Goal: Transaction & Acquisition: Book appointment/travel/reservation

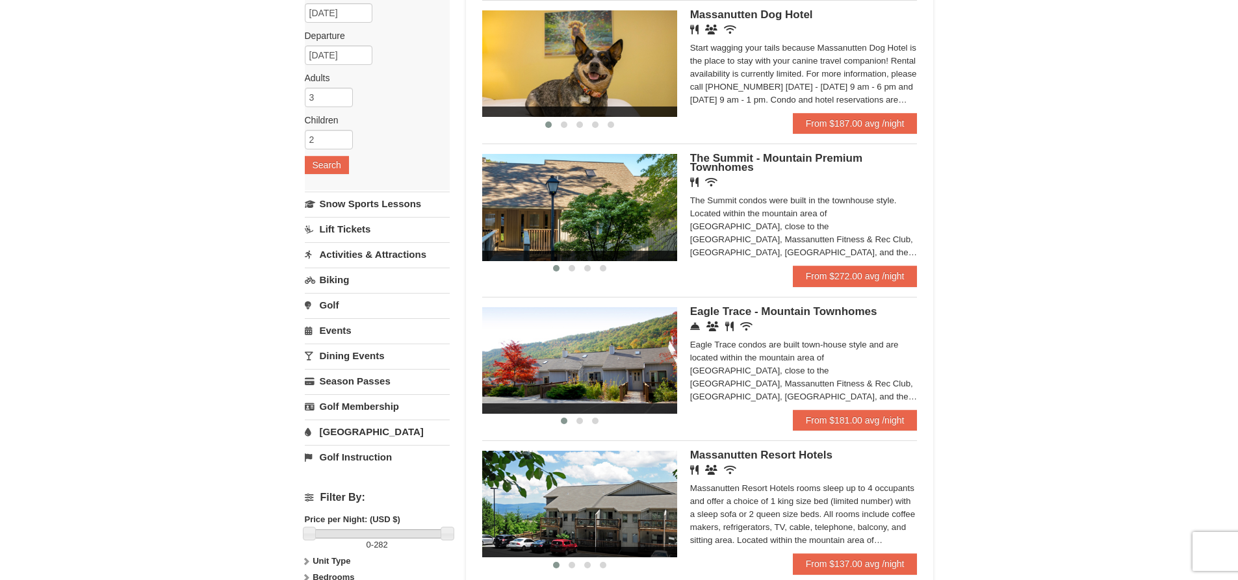
scroll to position [195, 0]
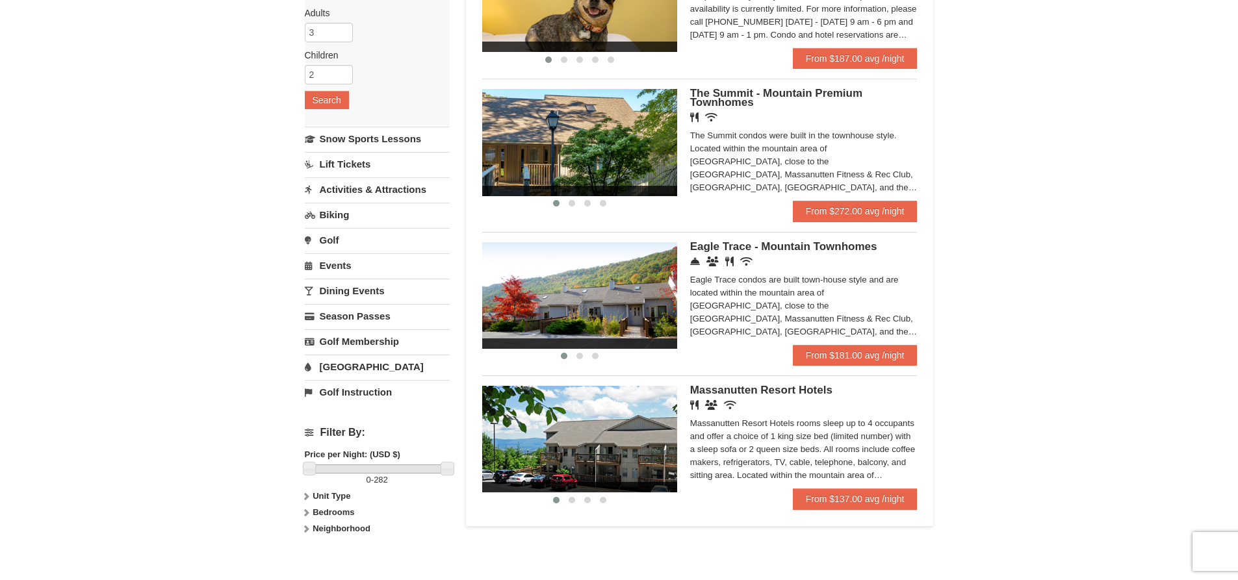
click at [729, 94] on span "The Summit - Mountain Premium Townhomes" at bounding box center [776, 97] width 172 height 21
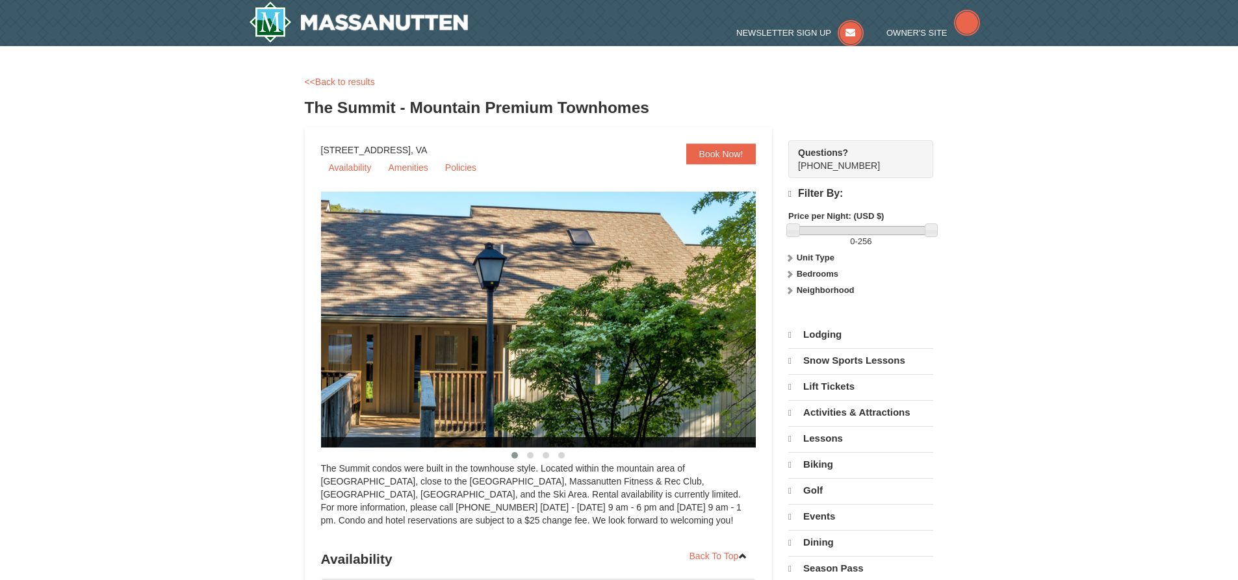
select select "10"
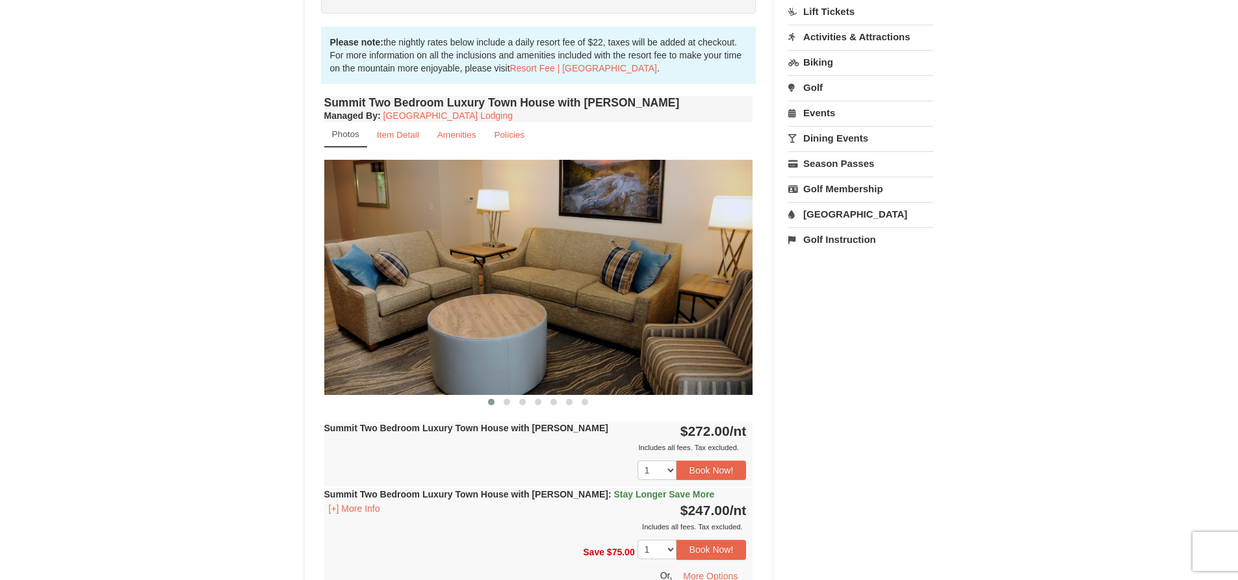
scroll to position [390, 0]
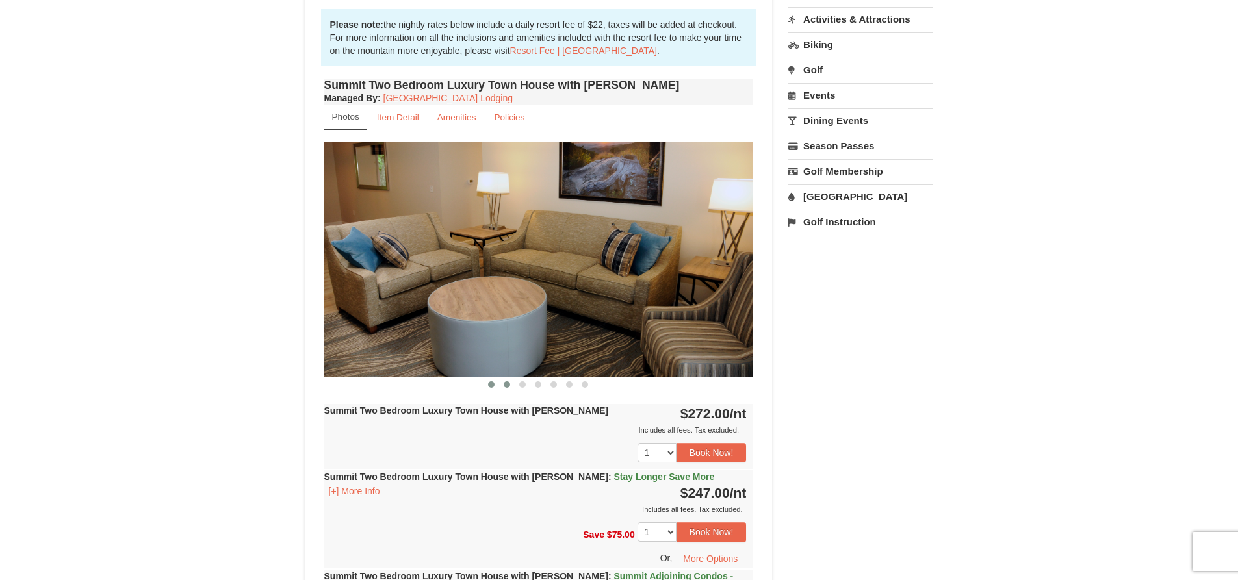
click at [506, 385] on span at bounding box center [507, 385] width 6 height 6
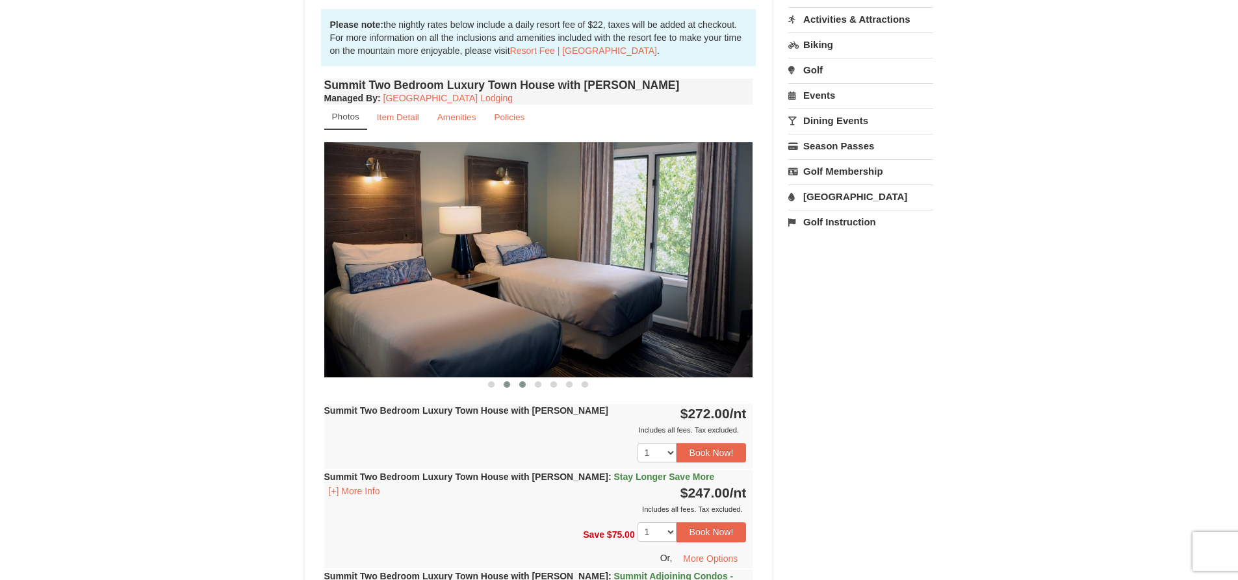
click at [524, 383] on span at bounding box center [522, 385] width 6 height 6
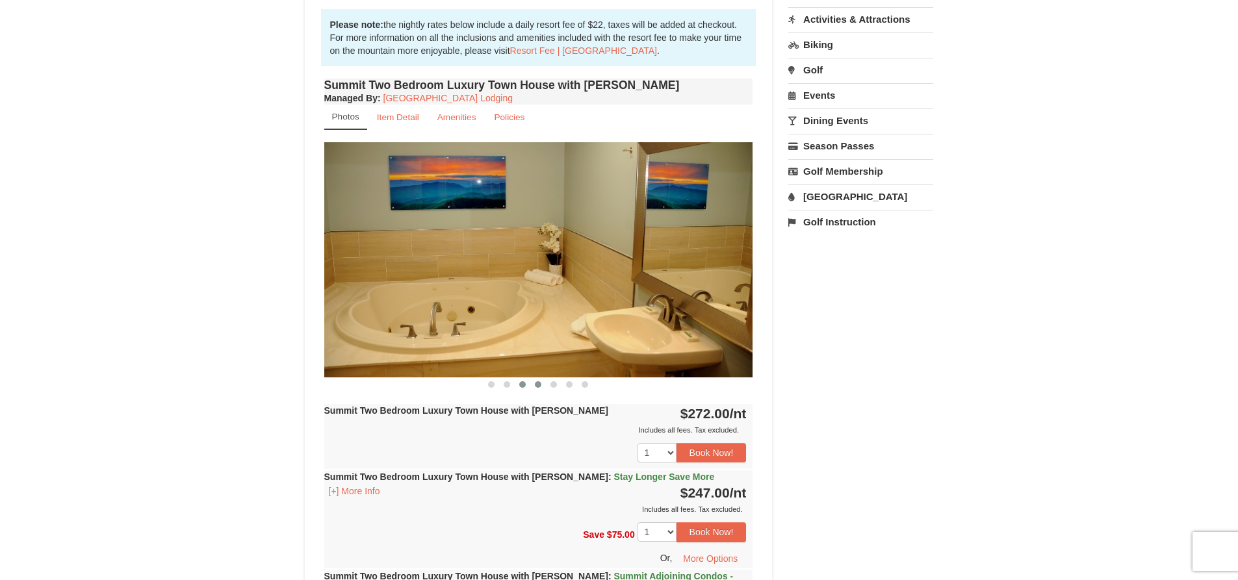
click at [539, 385] on span at bounding box center [538, 385] width 6 height 6
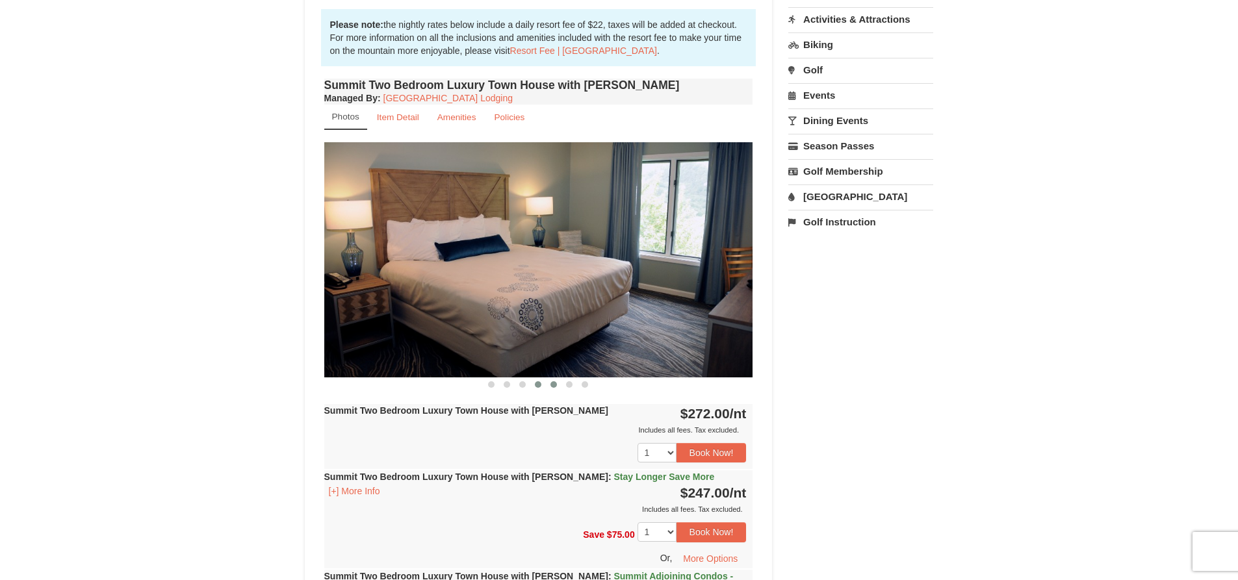
click at [556, 386] on span at bounding box center [553, 385] width 6 height 6
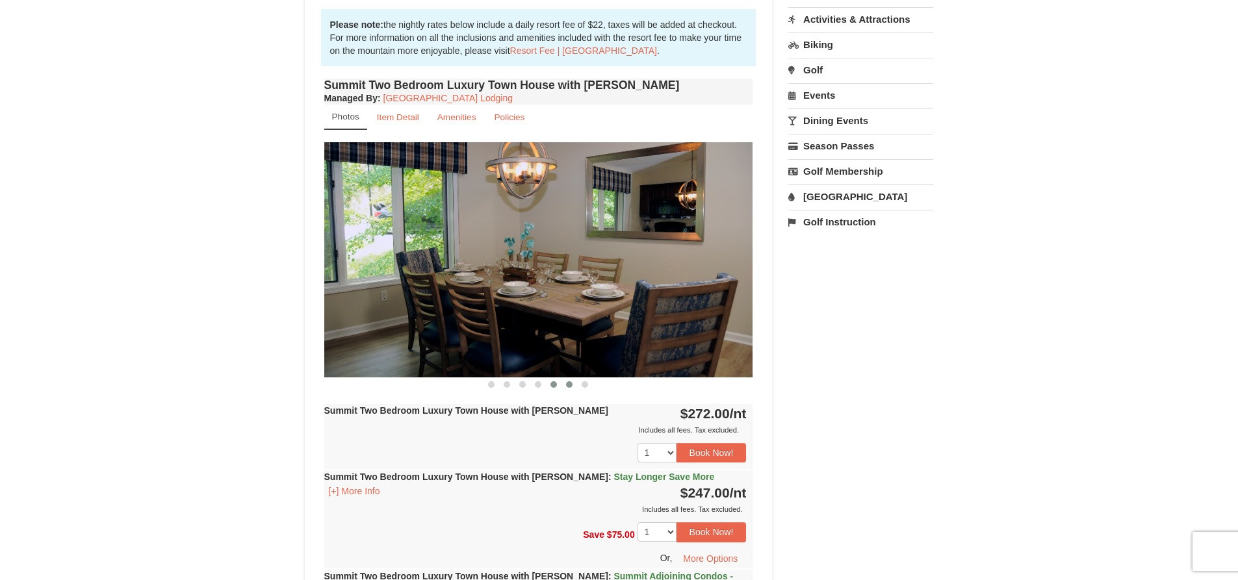
click at [571, 387] on span at bounding box center [569, 385] width 6 height 6
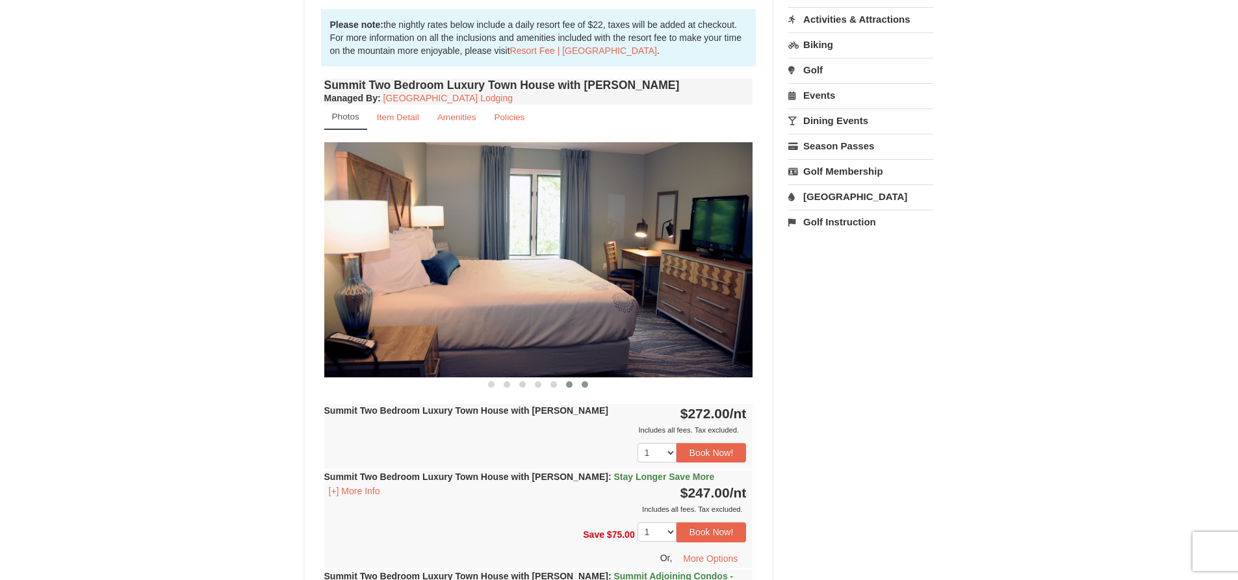
click at [586, 385] on span at bounding box center [585, 385] width 6 height 6
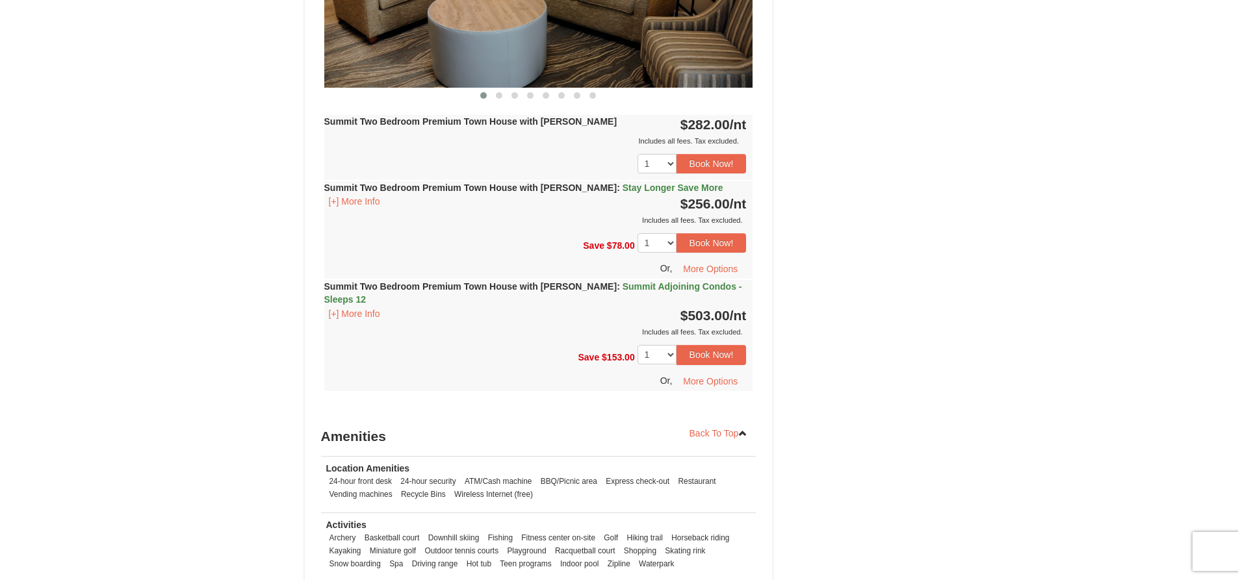
scroll to position [1625, 0]
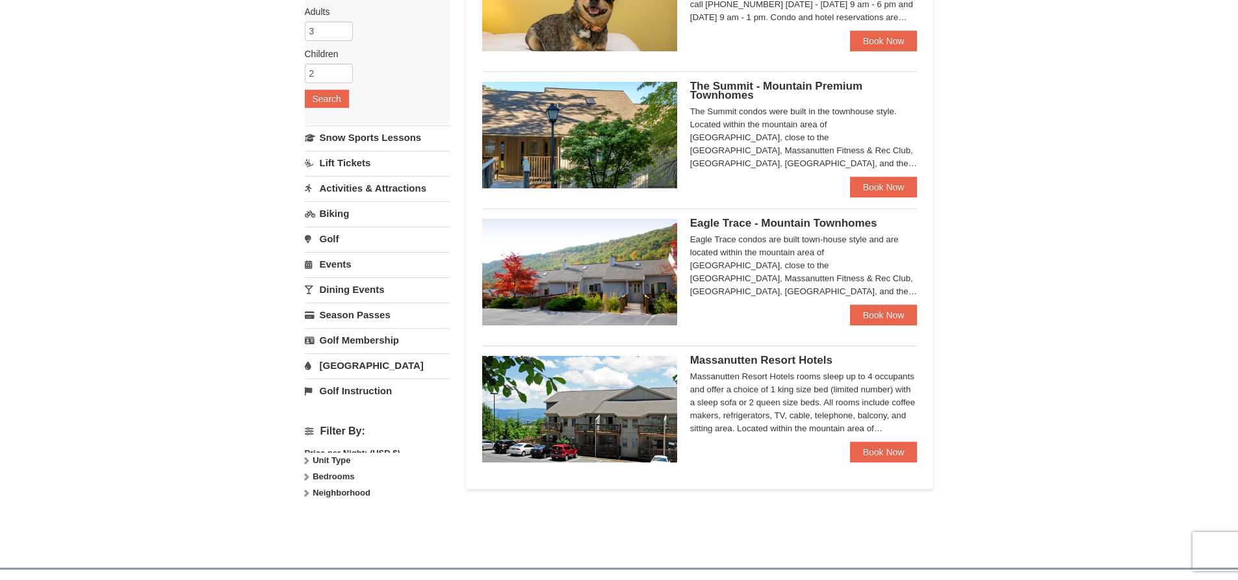
scroll to position [195, 0]
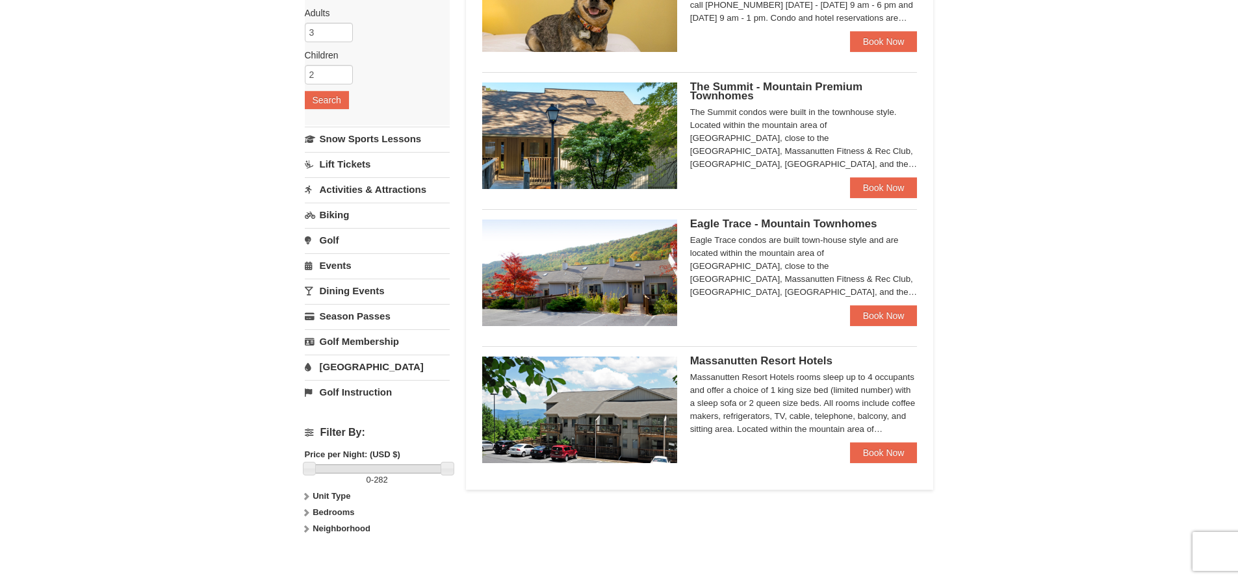
click at [799, 227] on span "Eagle Trace - Mountain Townhomes" at bounding box center [783, 224] width 187 height 12
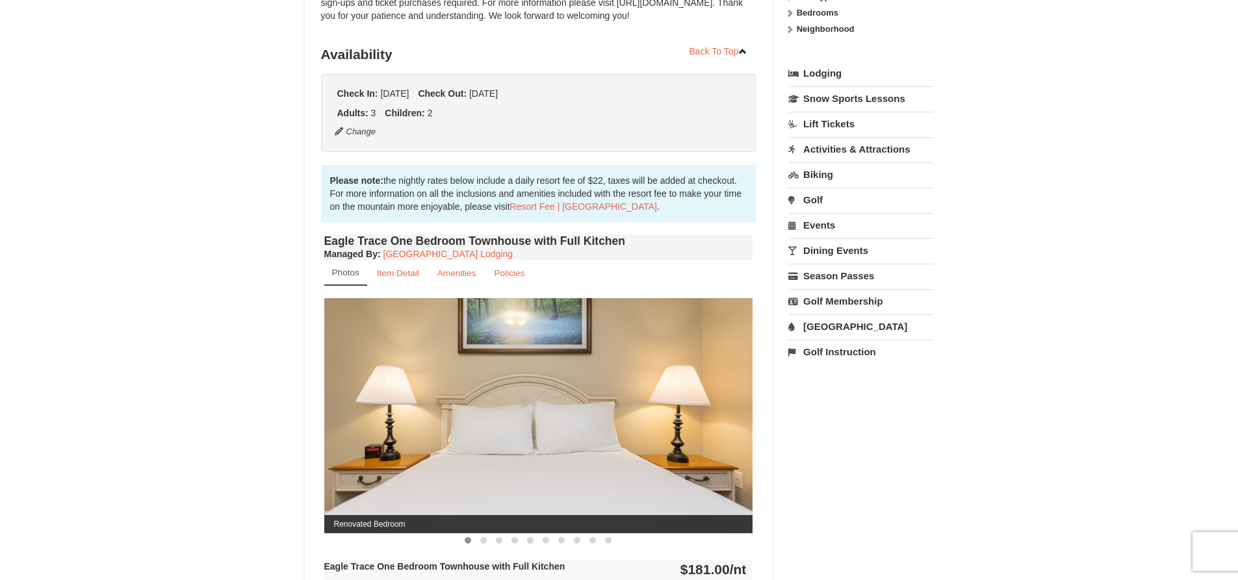
scroll to position [455, 0]
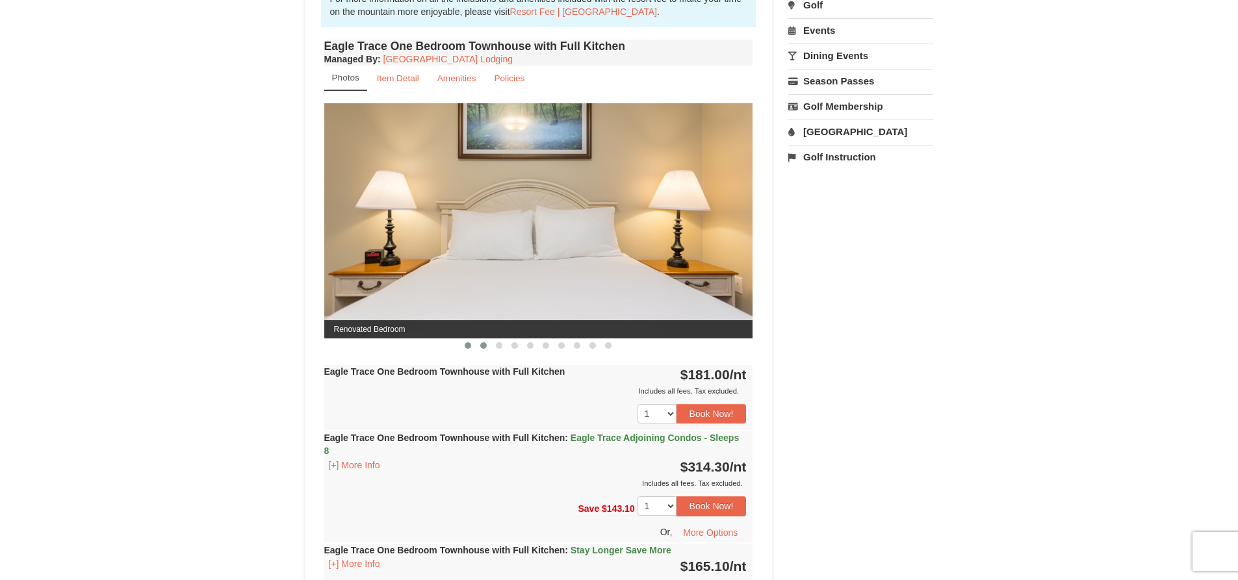
click at [486, 346] on span at bounding box center [483, 346] width 6 height 6
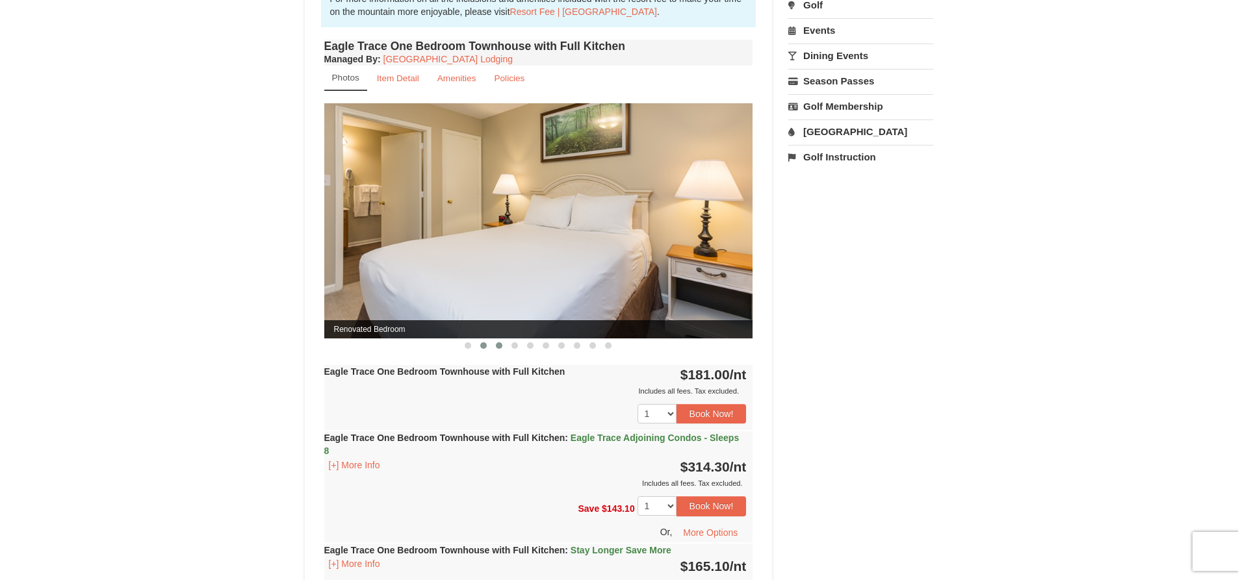
click at [501, 346] on span at bounding box center [499, 346] width 6 height 6
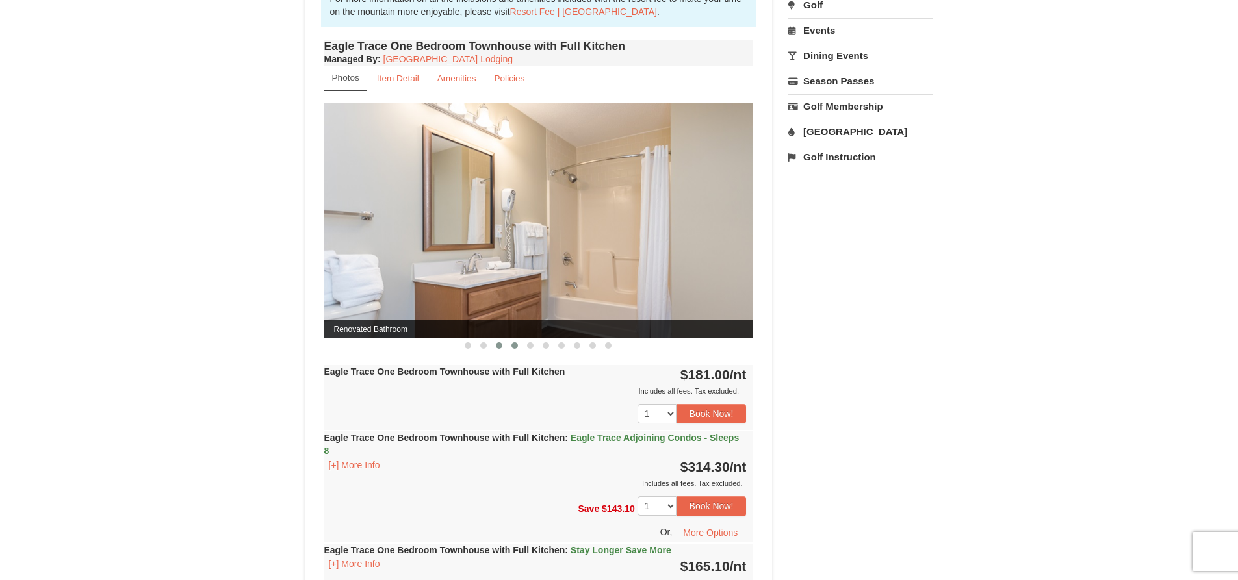
click at [514, 346] on span at bounding box center [515, 346] width 6 height 6
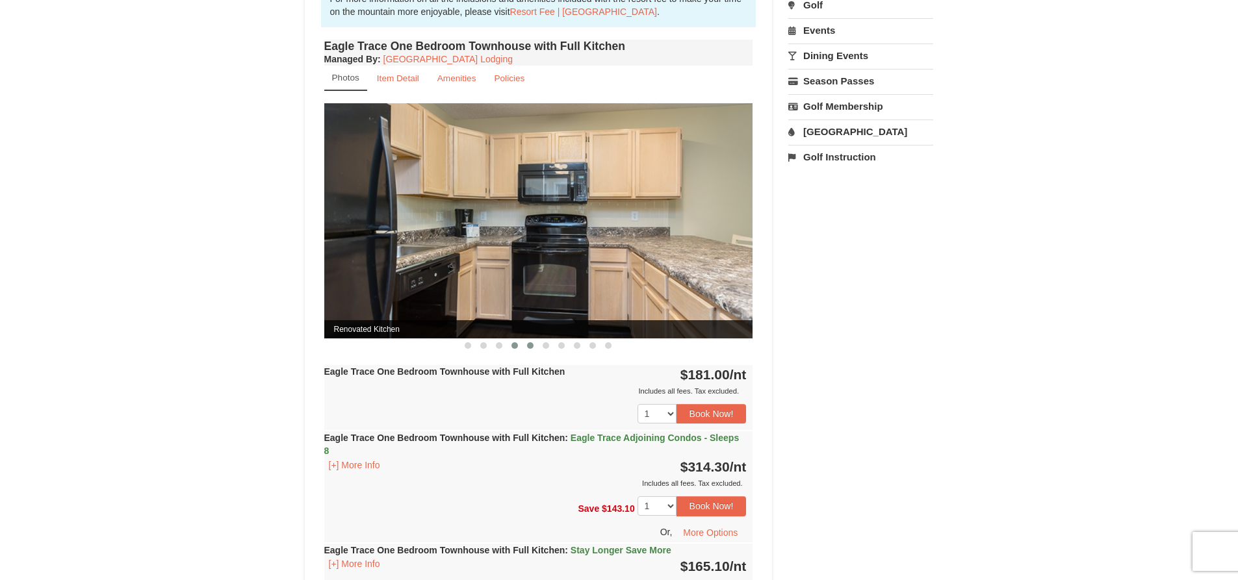
click at [530, 346] on span at bounding box center [530, 346] width 6 height 6
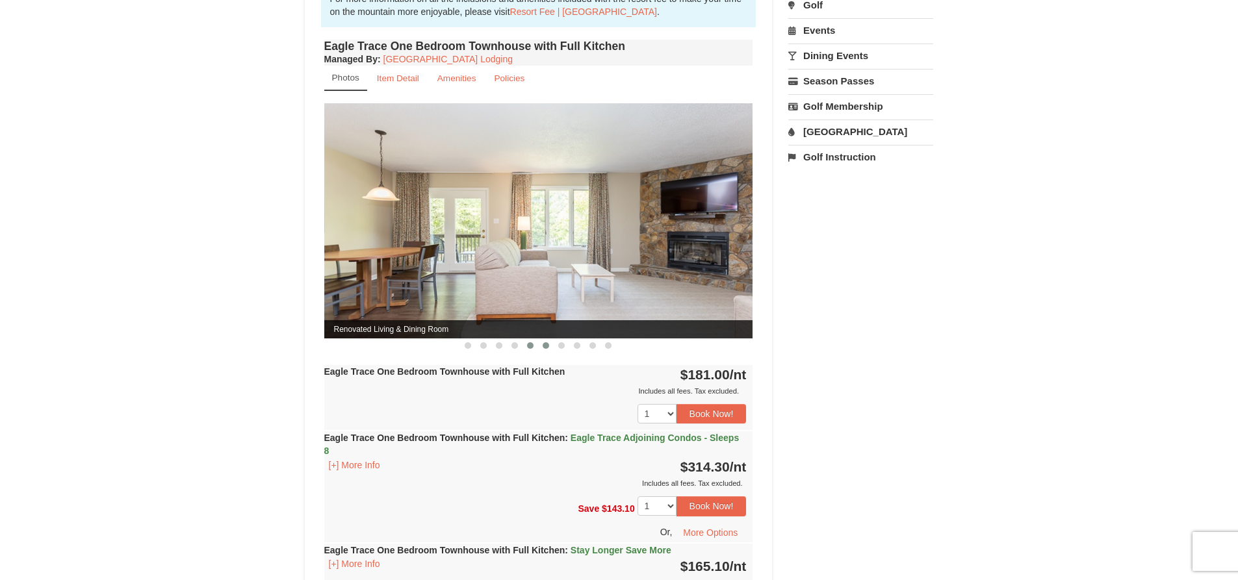
click at [549, 345] on span at bounding box center [546, 346] width 6 height 6
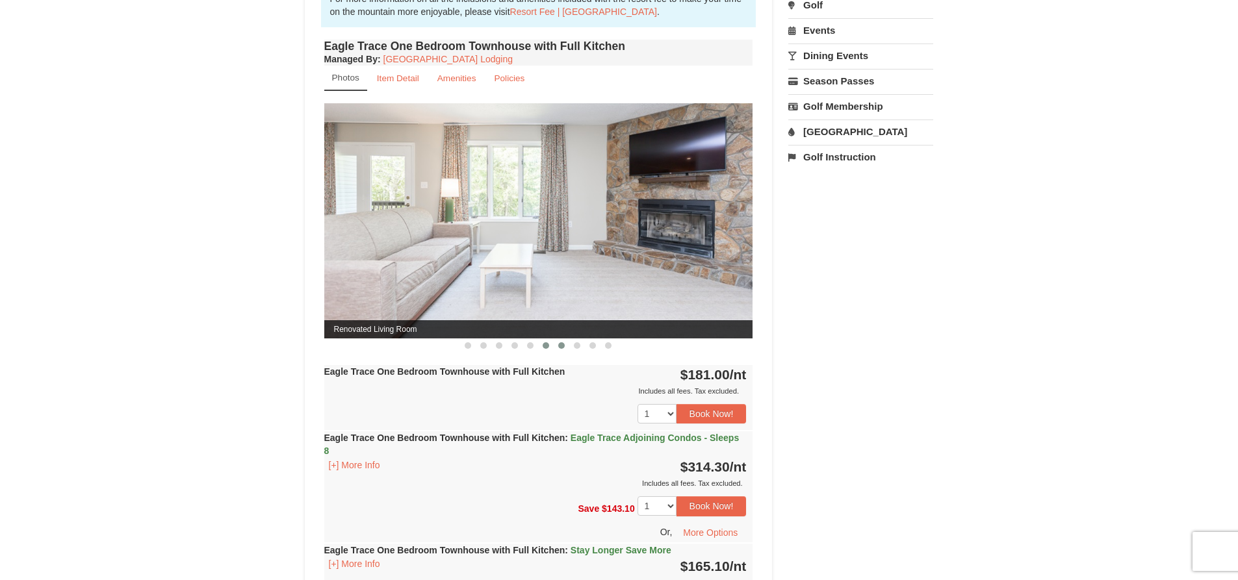
click at [560, 344] on span at bounding box center [561, 346] width 6 height 6
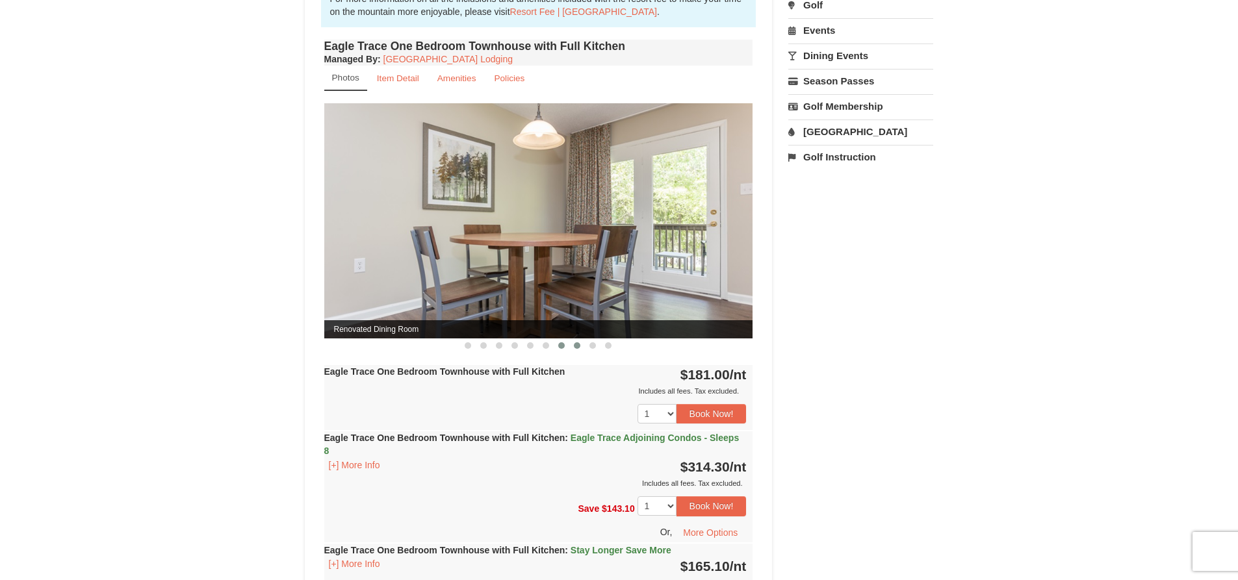
click at [581, 343] on button at bounding box center [577, 345] width 16 height 13
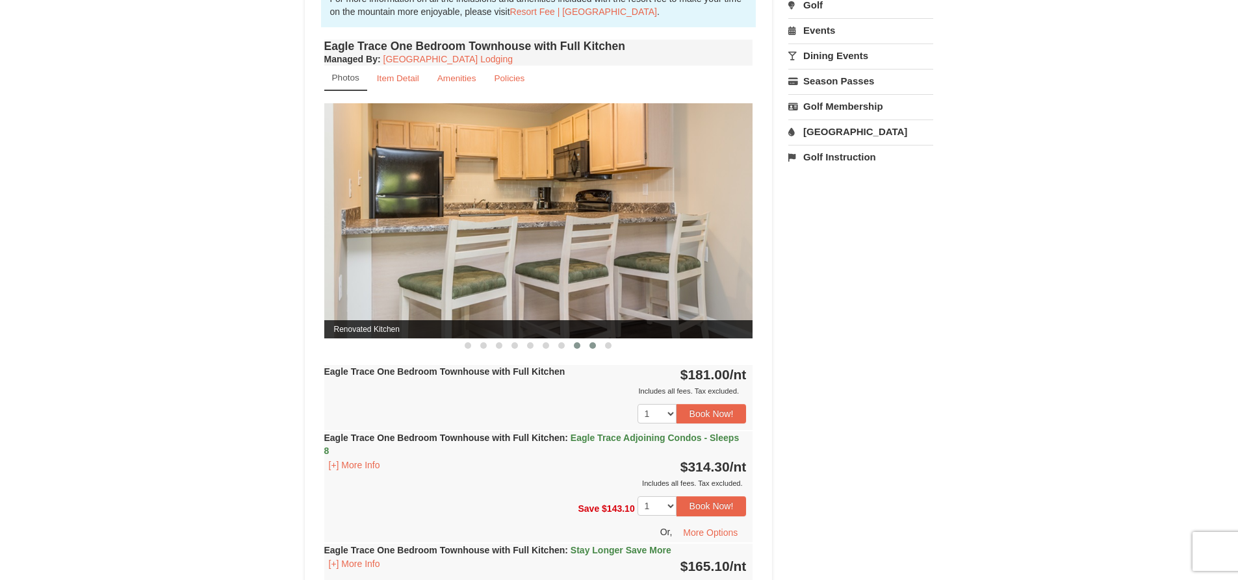
click at [593, 348] on span at bounding box center [592, 346] width 6 height 6
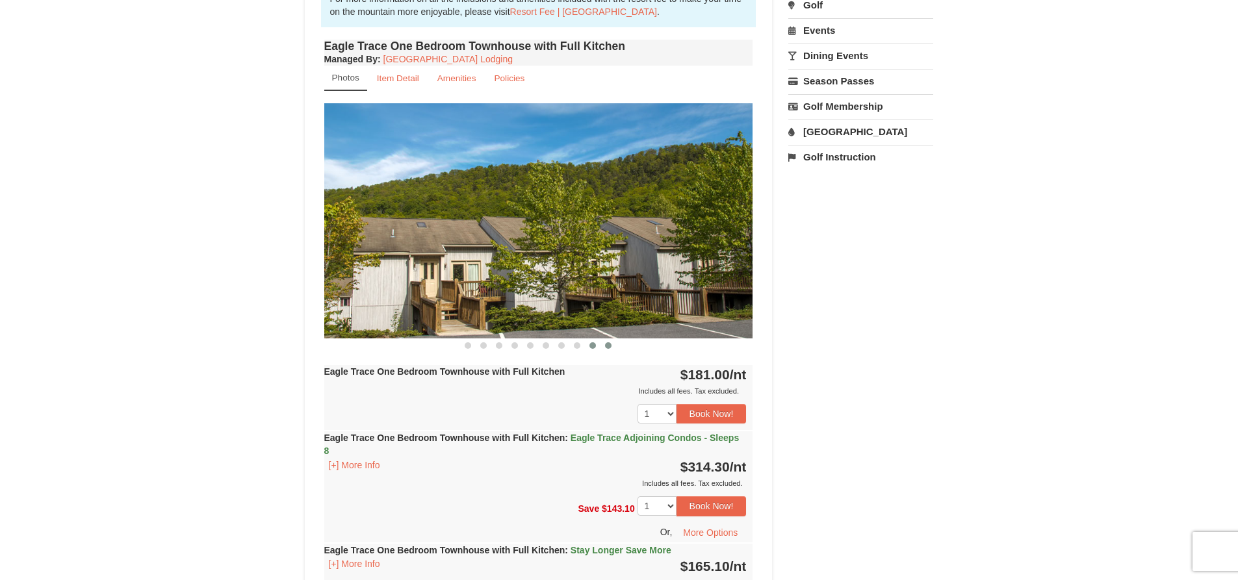
click at [610, 346] on span at bounding box center [608, 346] width 6 height 6
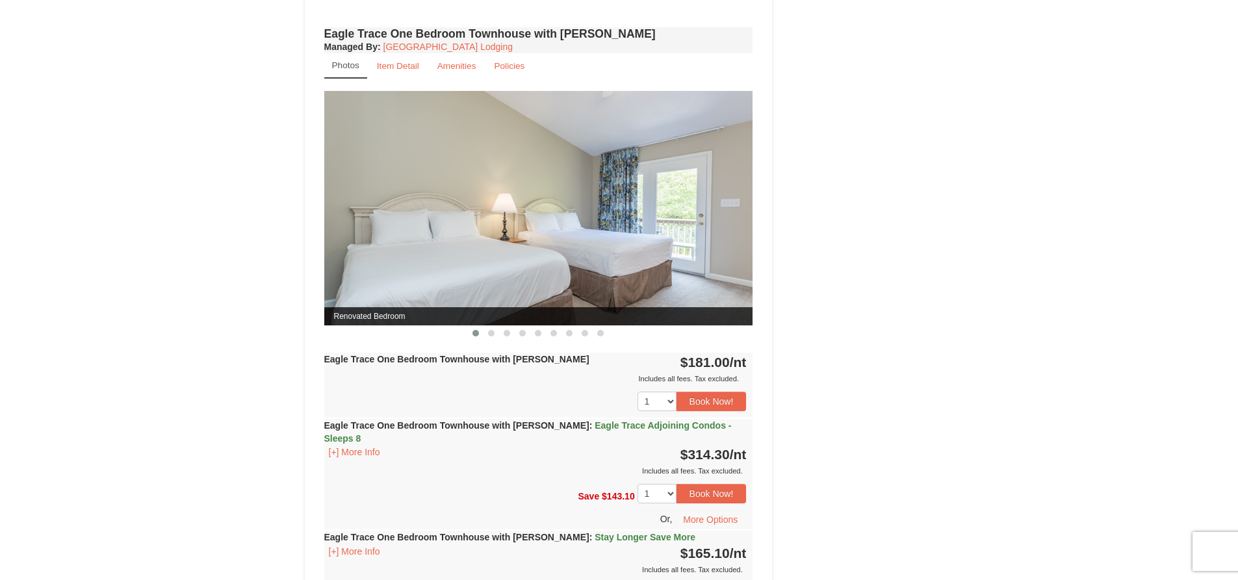
scroll to position [910, 0]
